Goal: Task Accomplishment & Management: Manage account settings

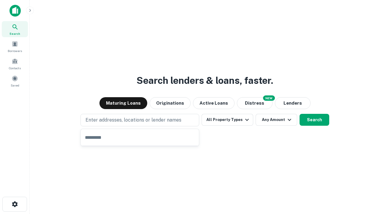
type input "**********"
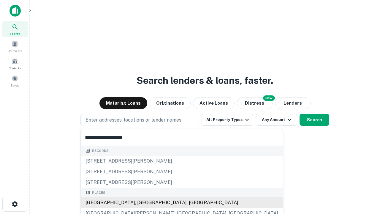
click at [142, 202] on div "Santa Monica, CA, USA" at bounding box center [182, 202] width 202 height 11
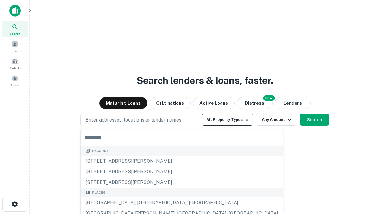
click at [227, 120] on button "All Property Types" at bounding box center [227, 120] width 52 height 12
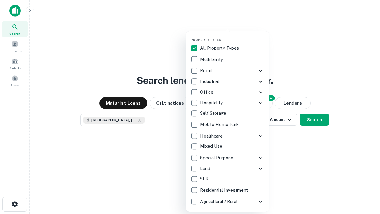
click at [232, 36] on button "button" at bounding box center [231, 36] width 83 height 0
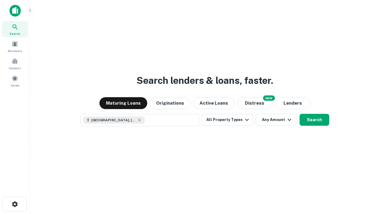
scroll to position [9, 0]
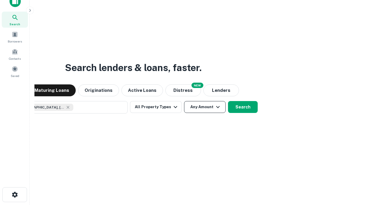
click at [184, 101] on button "Any Amount" at bounding box center [205, 107] width 42 height 12
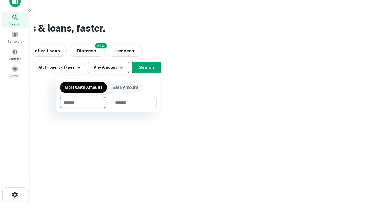
type input "*******"
click at [108, 108] on button "button" at bounding box center [108, 108] width 97 height 0
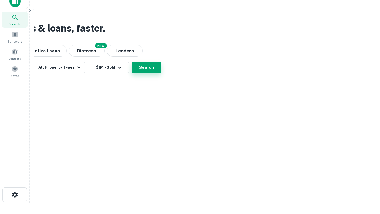
click at [161, 73] on button "Search" at bounding box center [146, 67] width 30 height 12
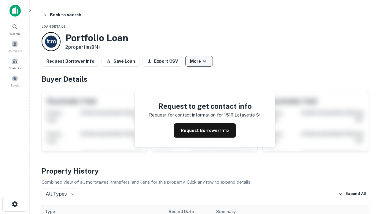
click at [199, 61] on button "More" at bounding box center [199, 61] width 28 height 11
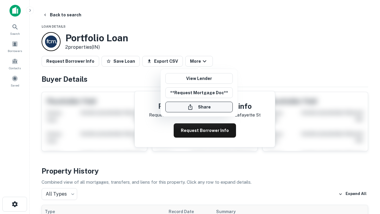
click at [199, 107] on button "Share" at bounding box center [198, 106] width 67 height 11
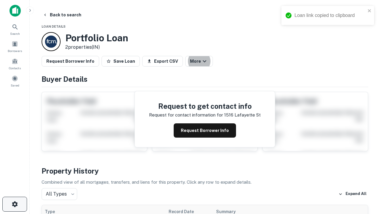
click at [15, 204] on icon "button" at bounding box center [14, 203] width 7 height 7
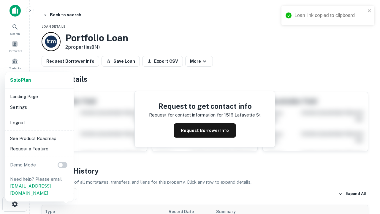
click at [39, 122] on li "Logout" at bounding box center [39, 122] width 63 height 11
